Goal: Find contact information: Find contact information

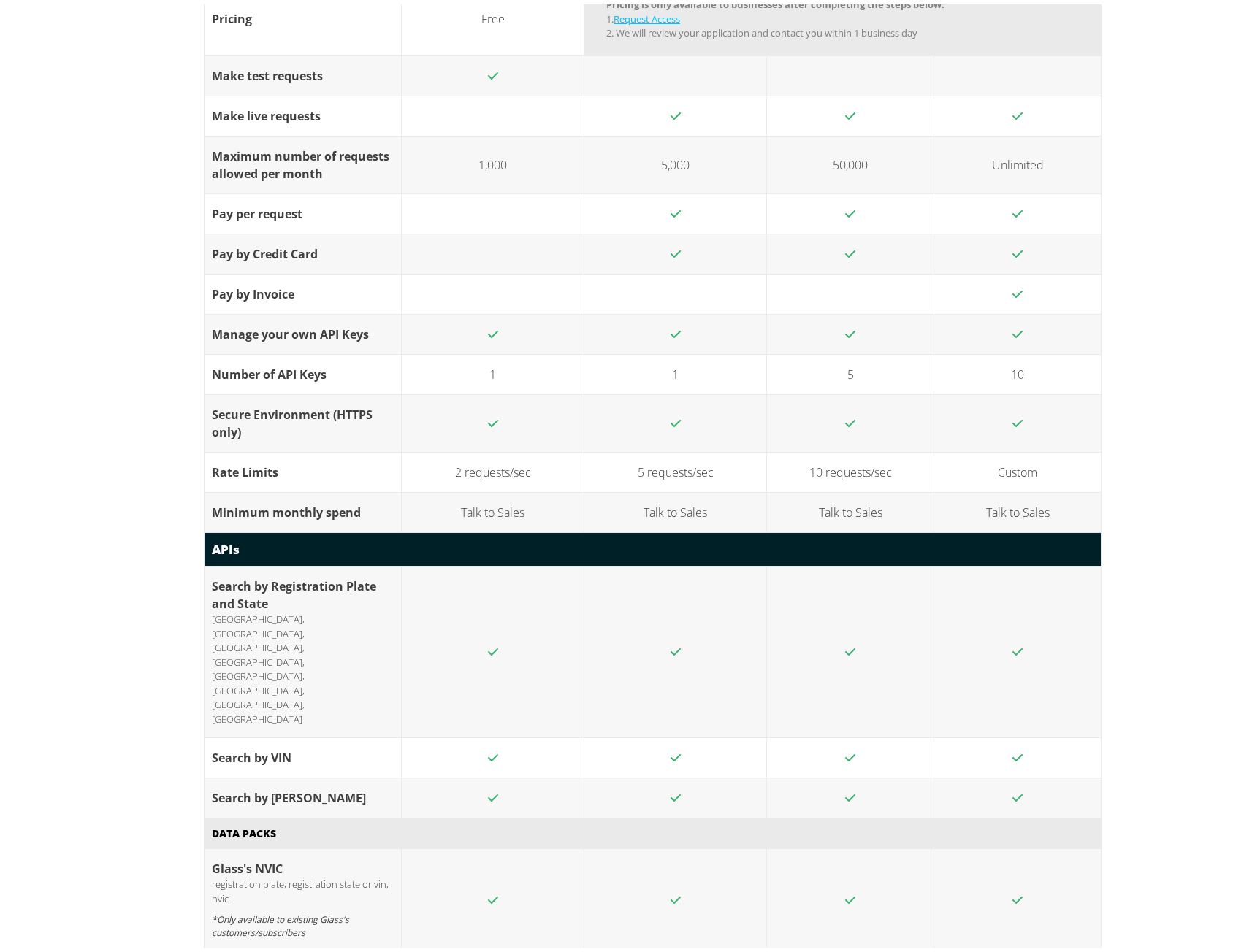
scroll to position [1461, 0]
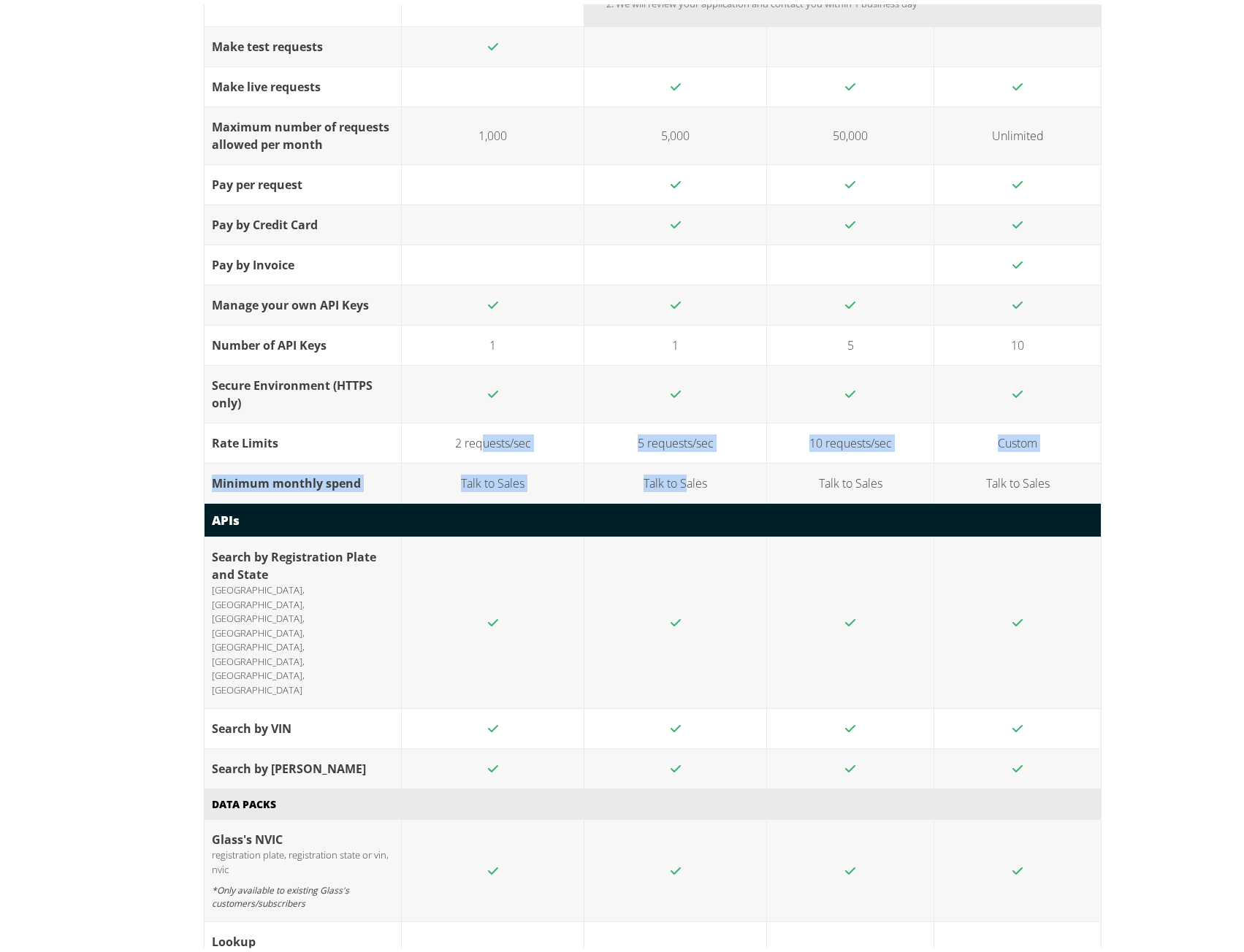
drag, startPoint x: 479, startPoint y: 439, endPoint x: 681, endPoint y: 465, distance: 203.7
click at [681, 465] on tbody "Make test requests Make live requests Maximum number of requests allowed per mo…" at bounding box center [653, 260] width 897 height 477
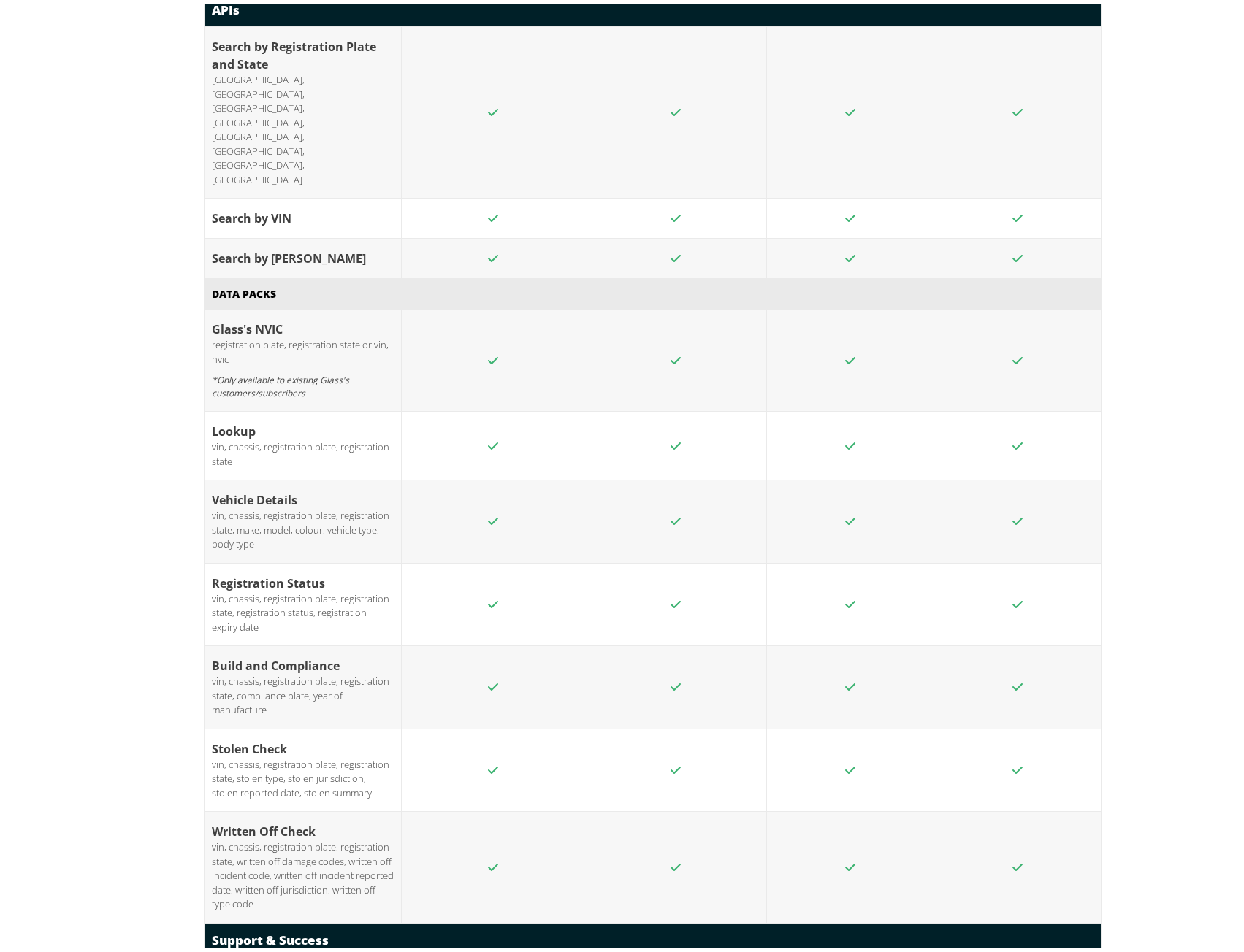
scroll to position [1899, 0]
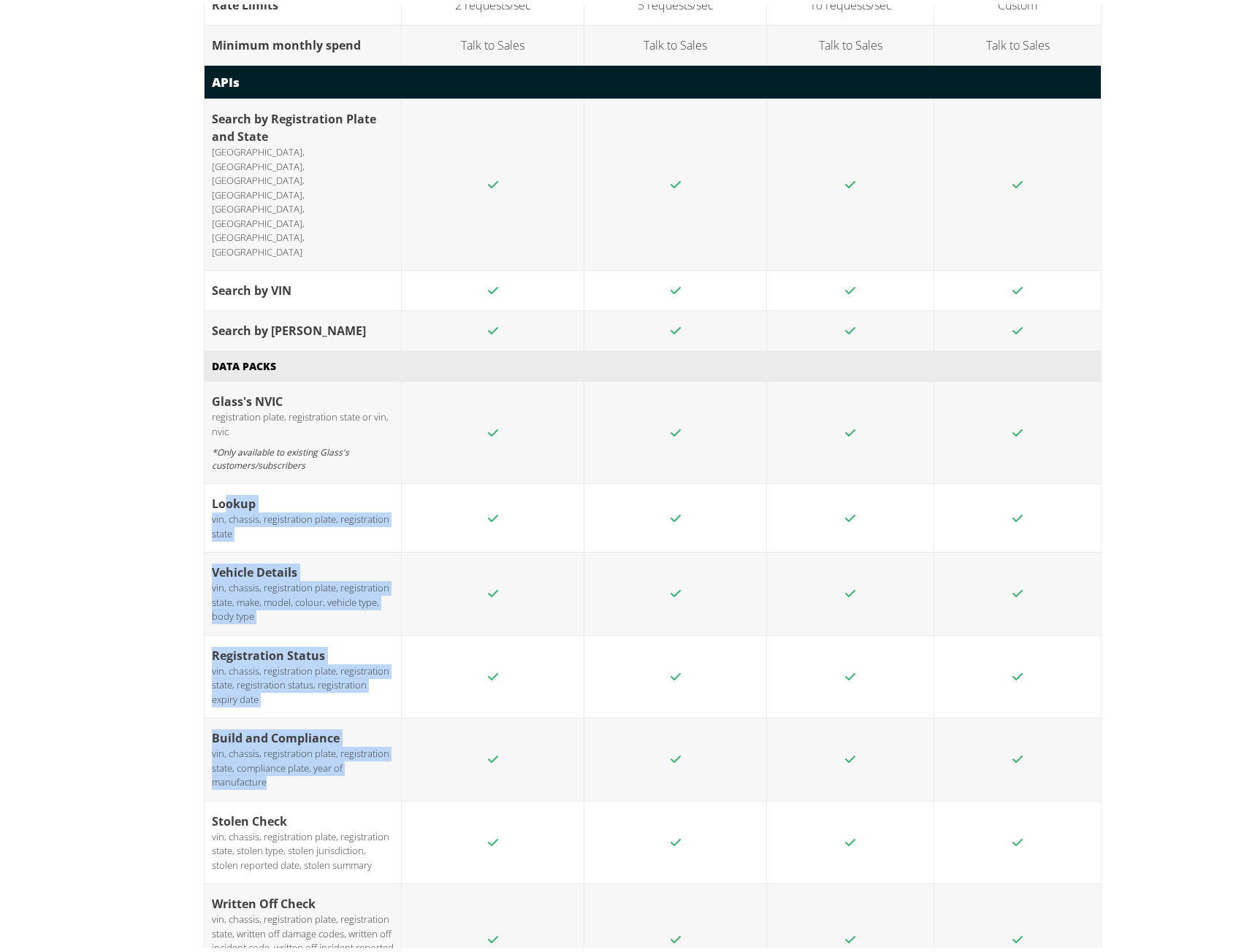
drag, startPoint x: 220, startPoint y: 399, endPoint x: 371, endPoint y: 692, distance: 329.6
click at [372, 692] on tbody "Glass's NVIC registration plate, registration state or vin, nvic *Only availabl…" at bounding box center [653, 685] width 897 height 614
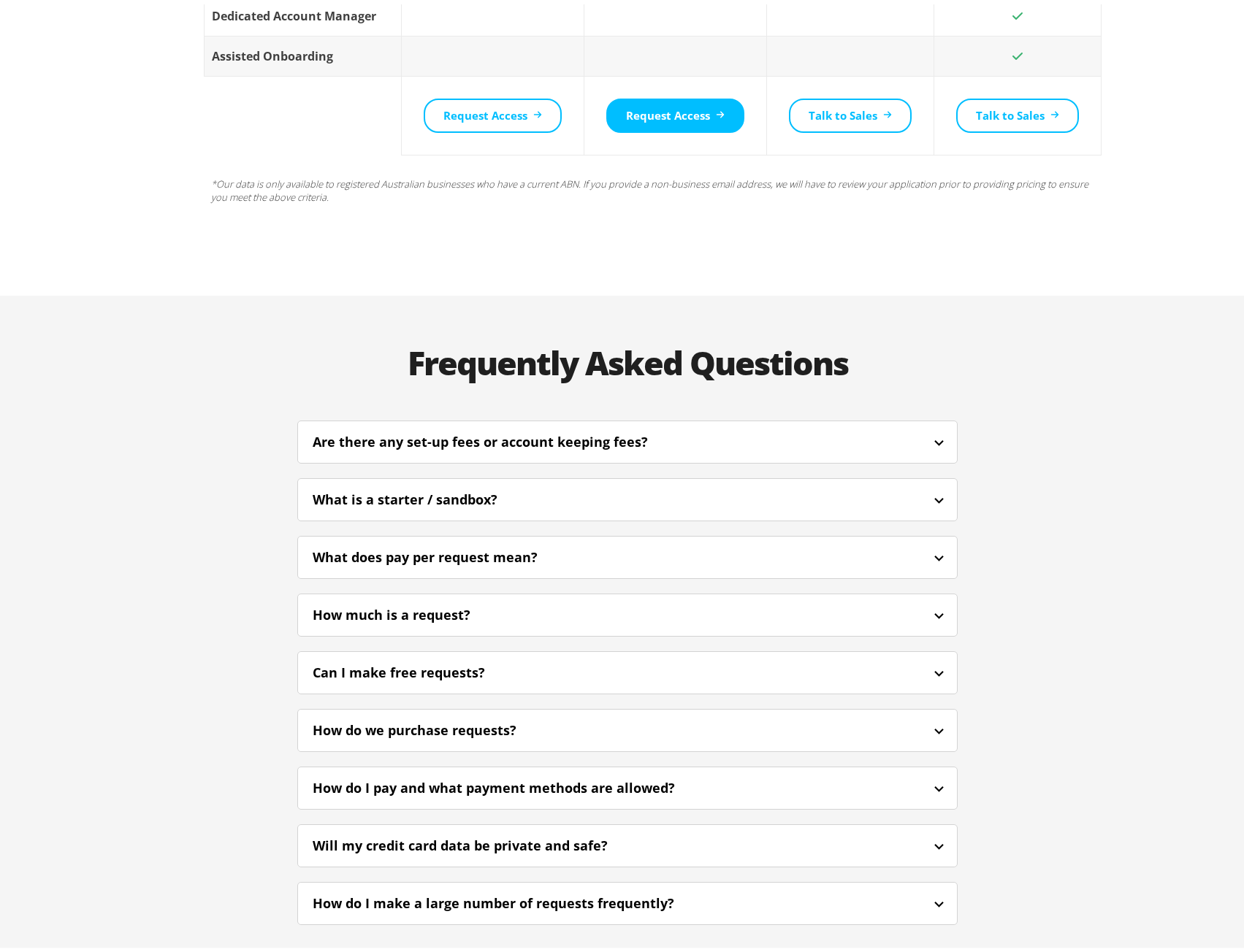
scroll to position [3303, 0]
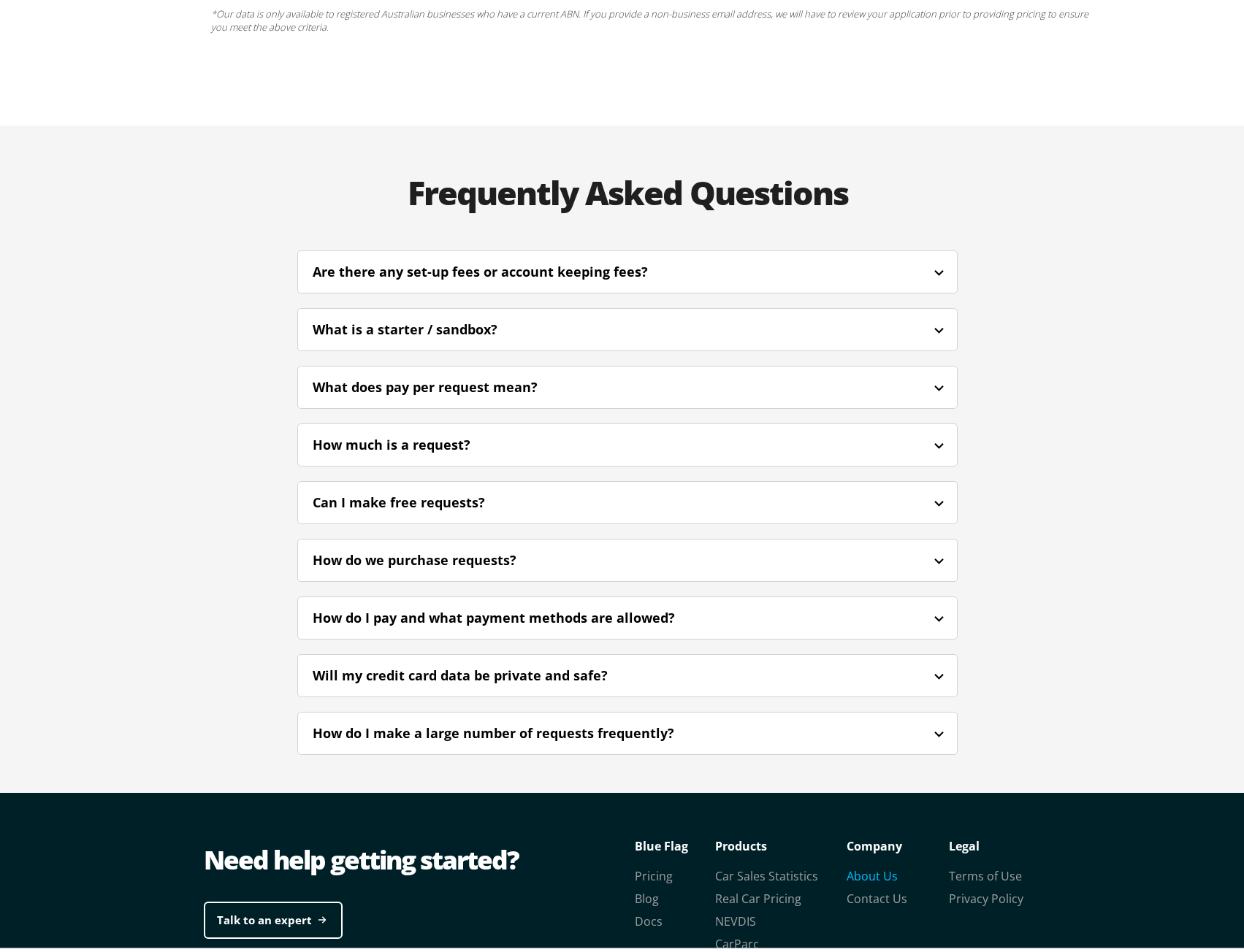
click at [857, 864] on link "About Us" at bounding box center [871, 872] width 51 height 16
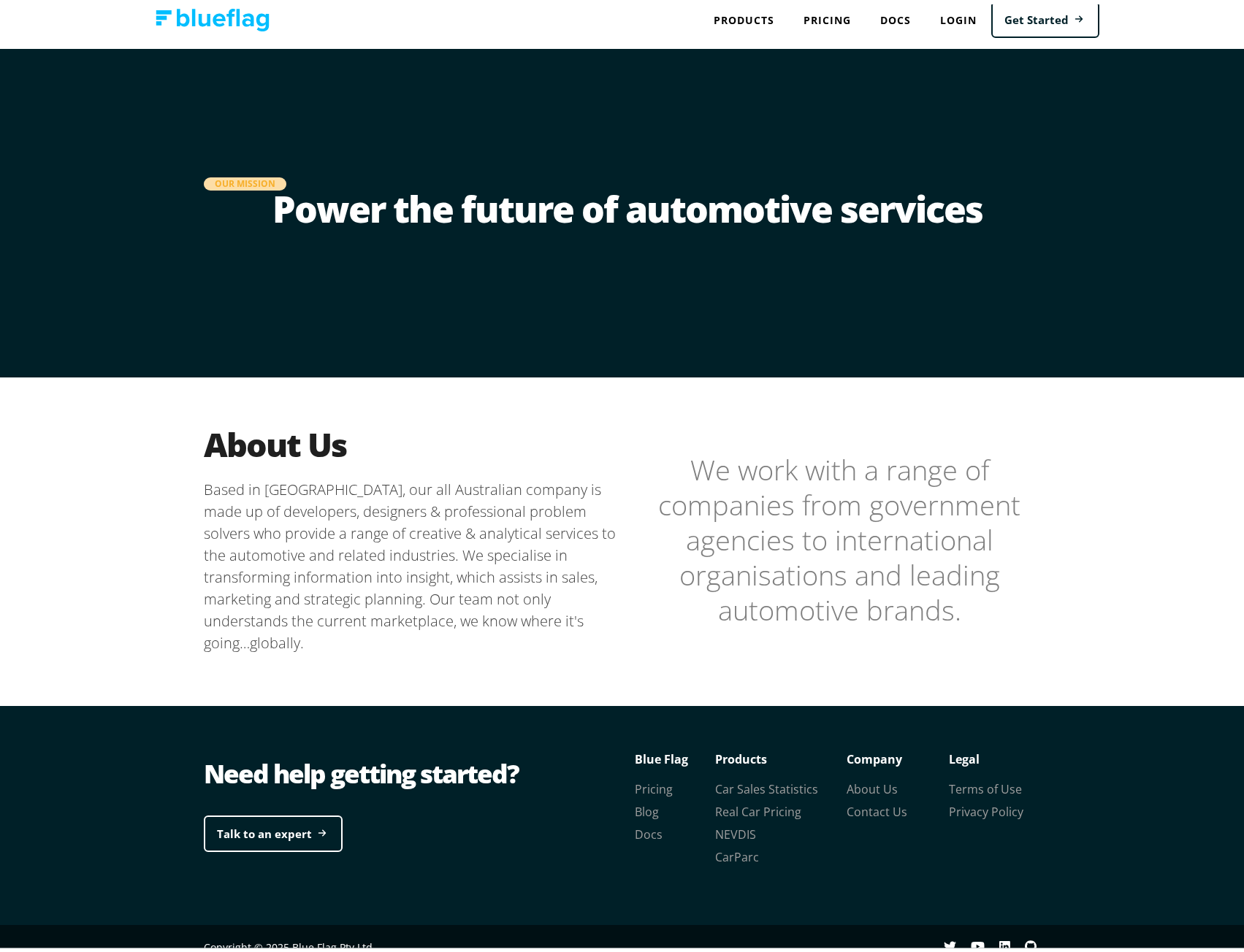
scroll to position [27, 0]
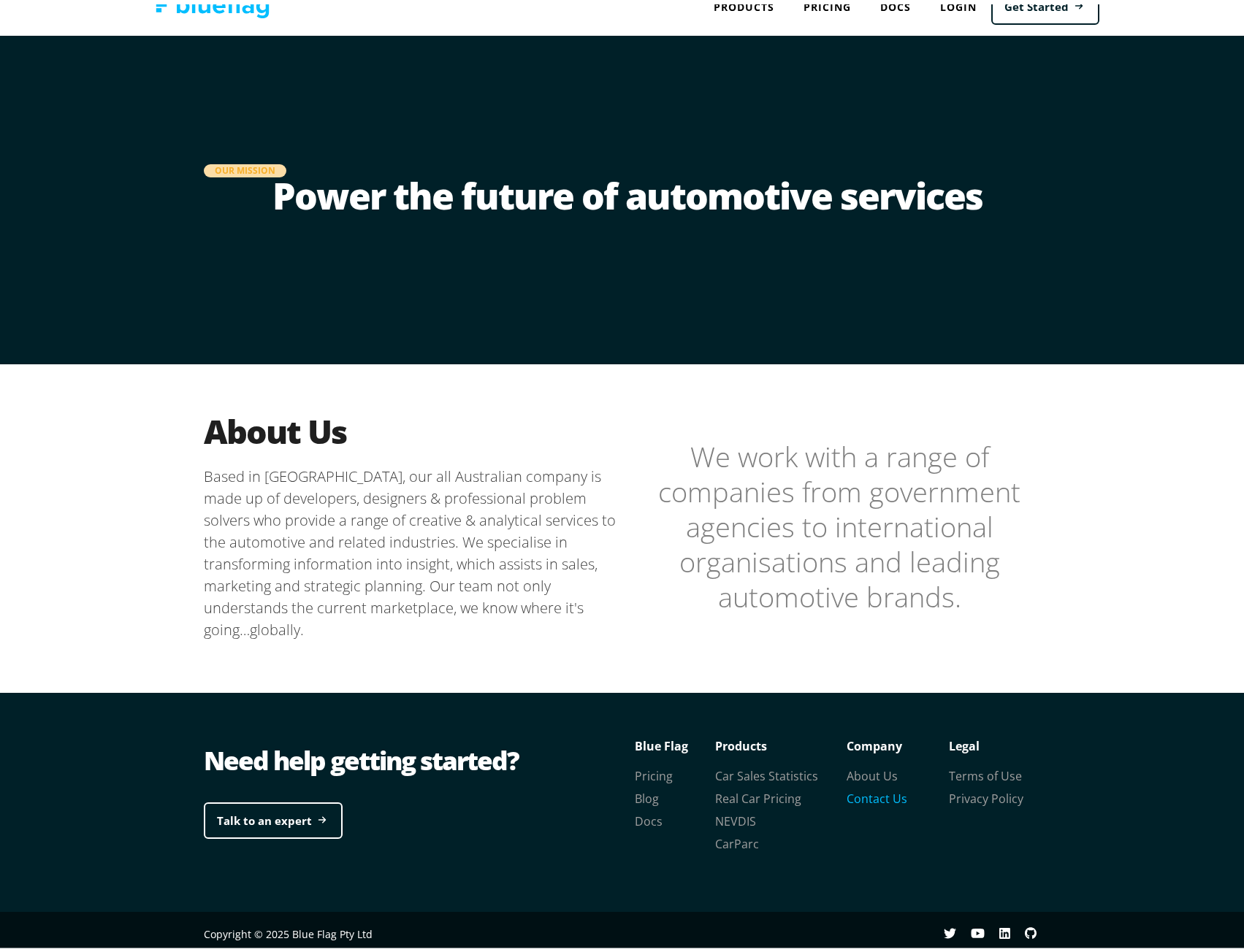
click at [846, 796] on link "Contact Us" at bounding box center [876, 794] width 60 height 16
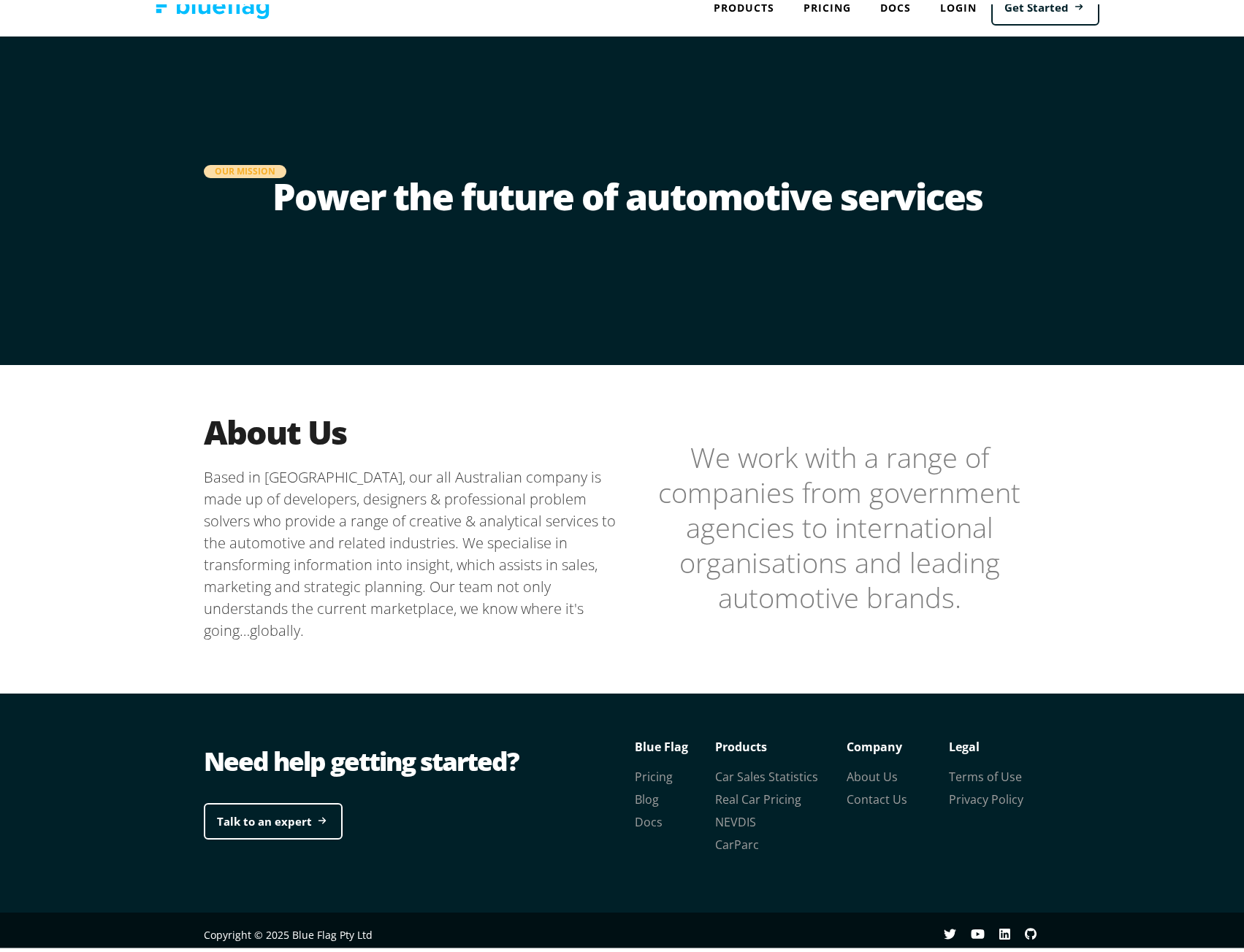
scroll to position [27, 0]
